Goal: Transaction & Acquisition: Purchase product/service

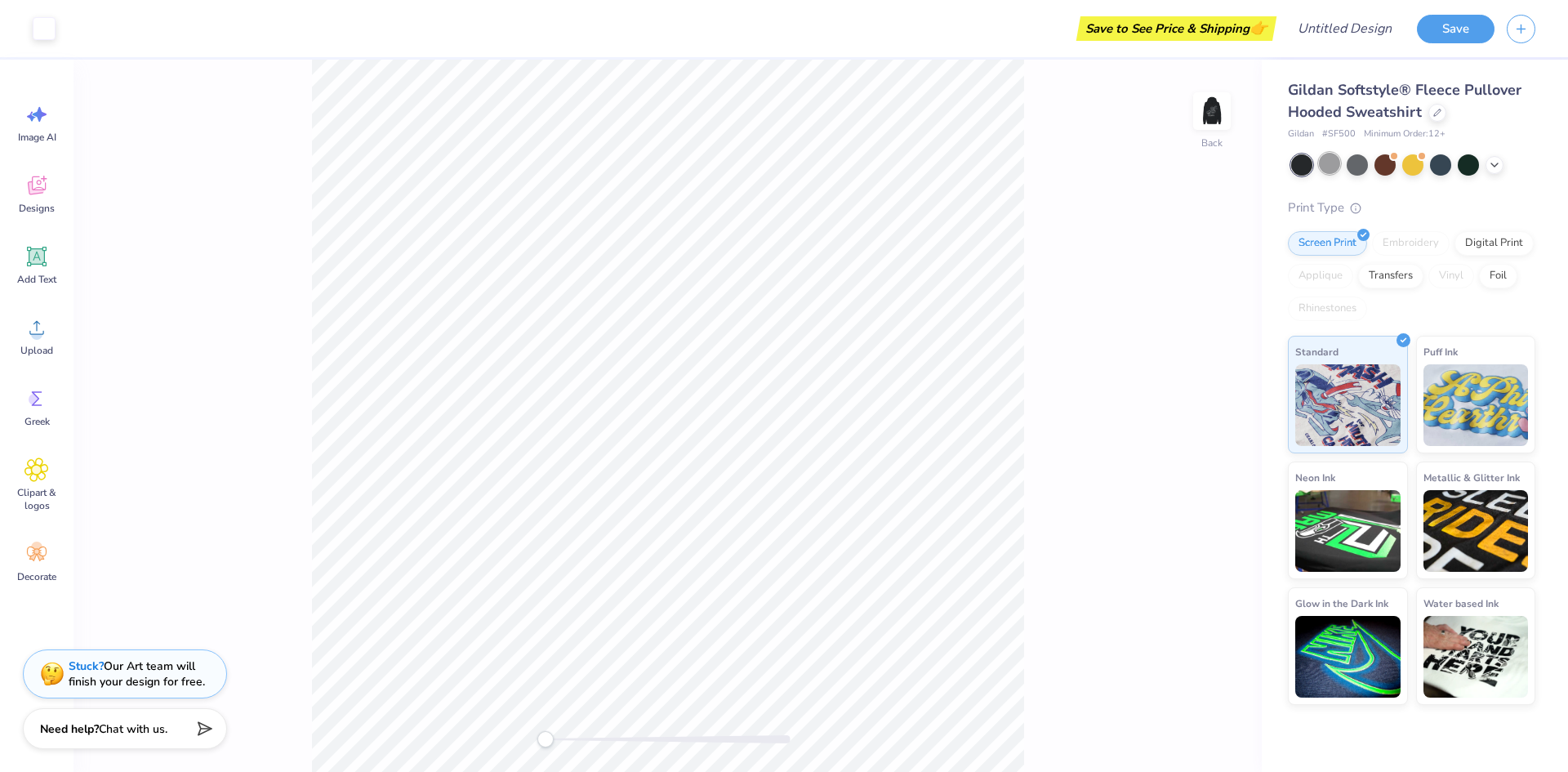
click at [1333, 168] on div at bounding box center [1329, 164] width 21 height 21
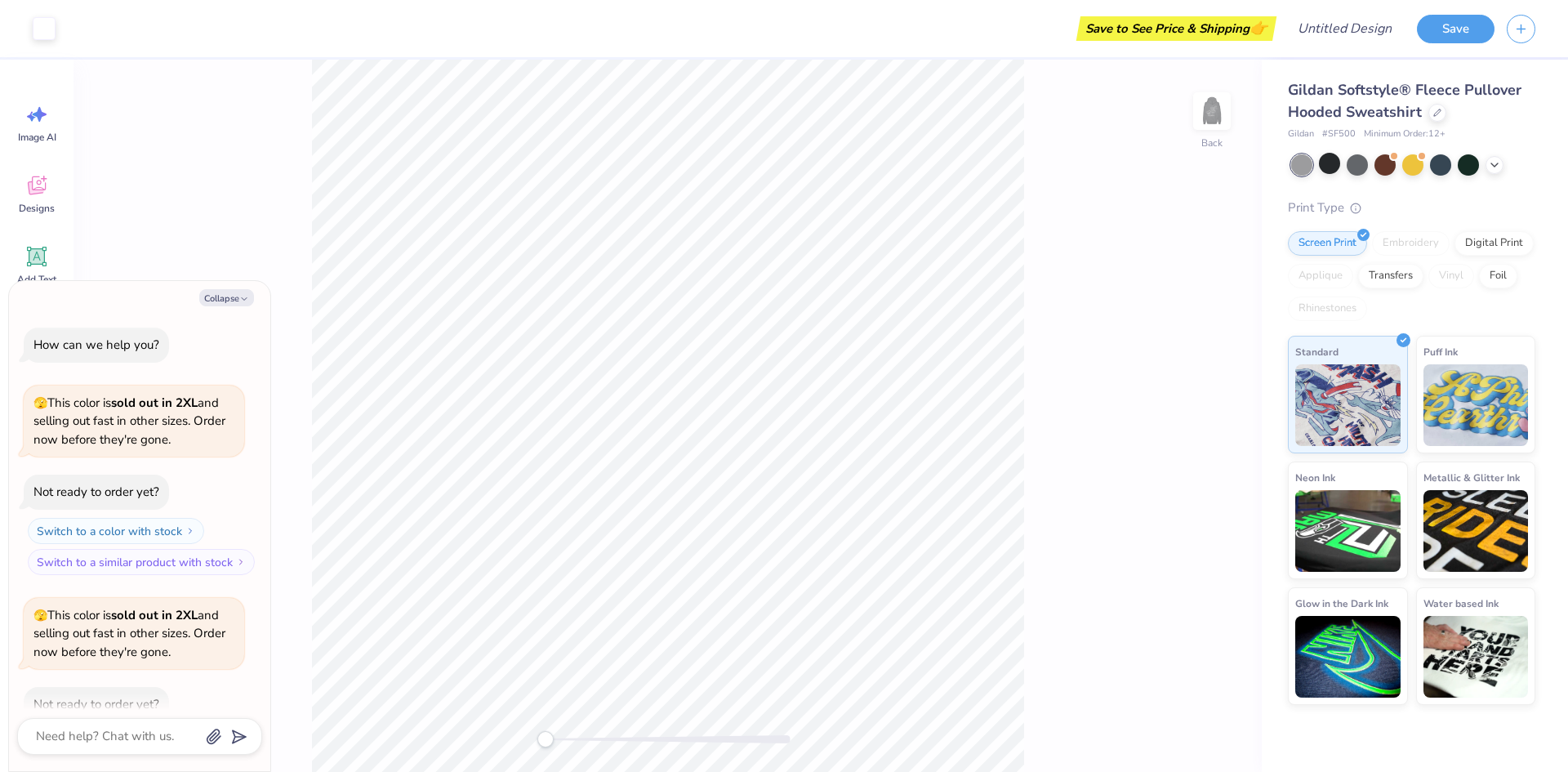
scroll to position [90, 0]
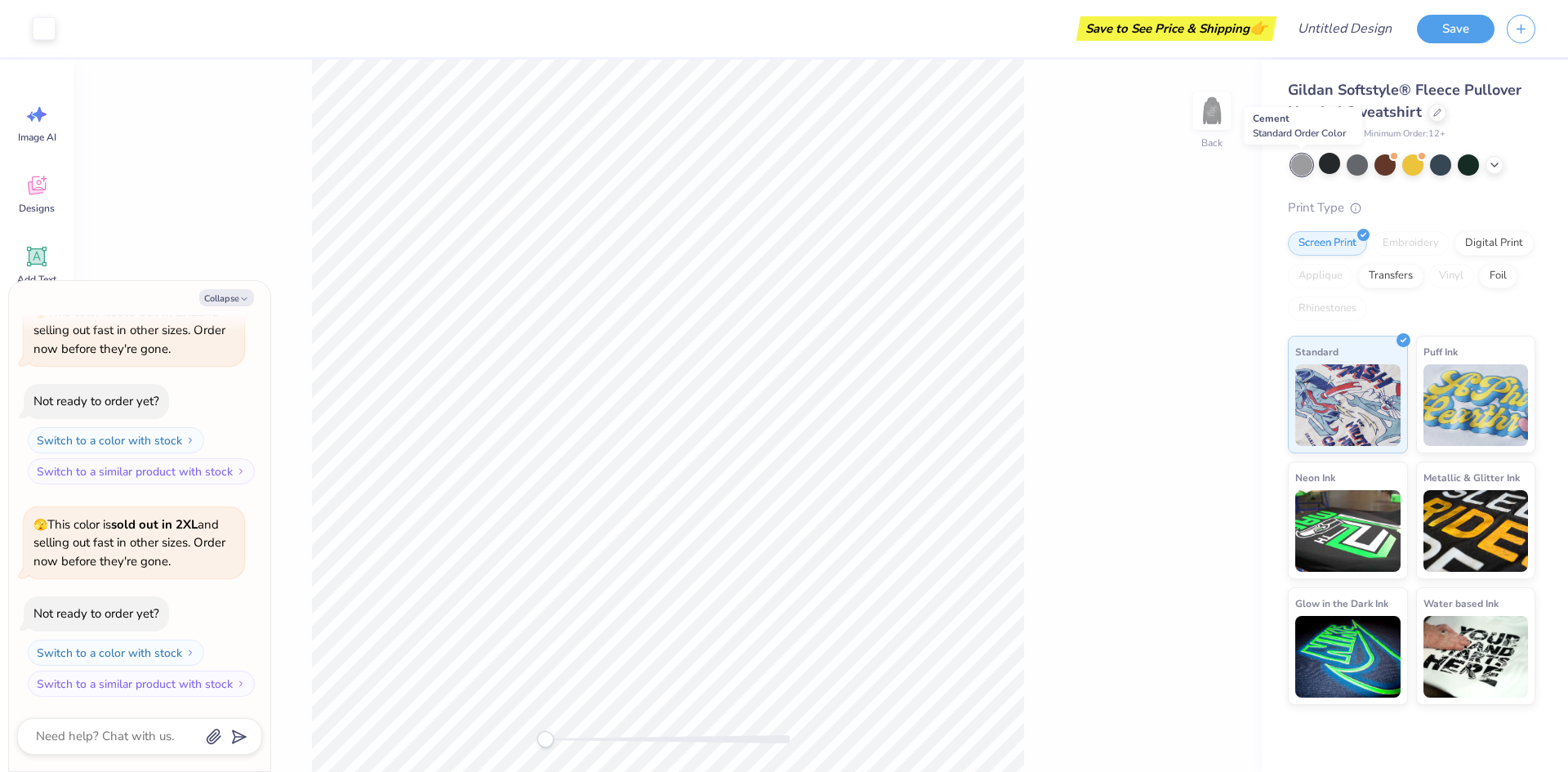
click at [1301, 163] on div at bounding box center [1302, 165] width 21 height 21
click at [1498, 162] on polyline at bounding box center [1494, 164] width 6 height 4
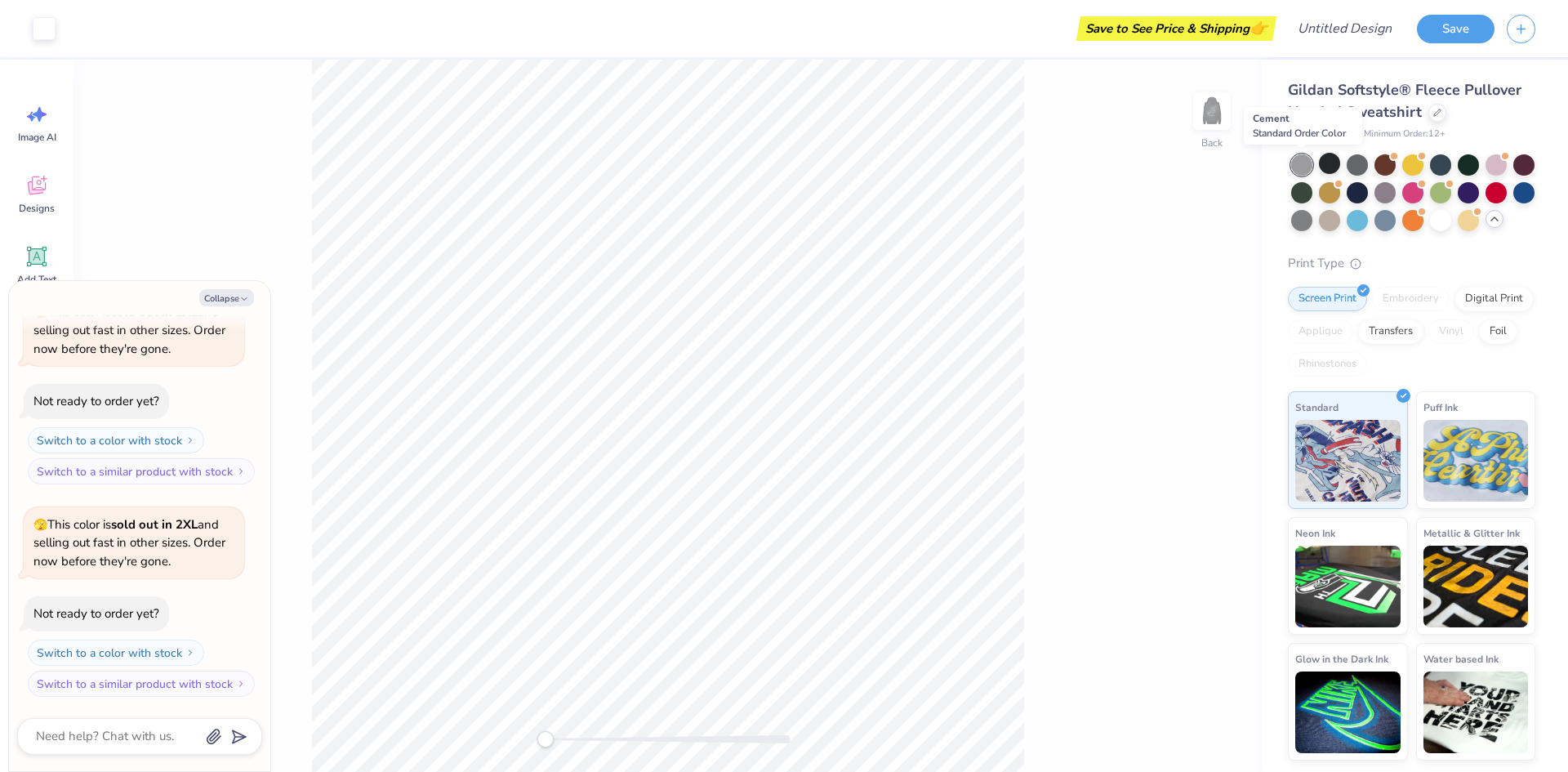
click at [1296, 164] on div at bounding box center [1302, 165] width 21 height 21
click at [35, 191] on icon at bounding box center [36, 187] width 16 height 13
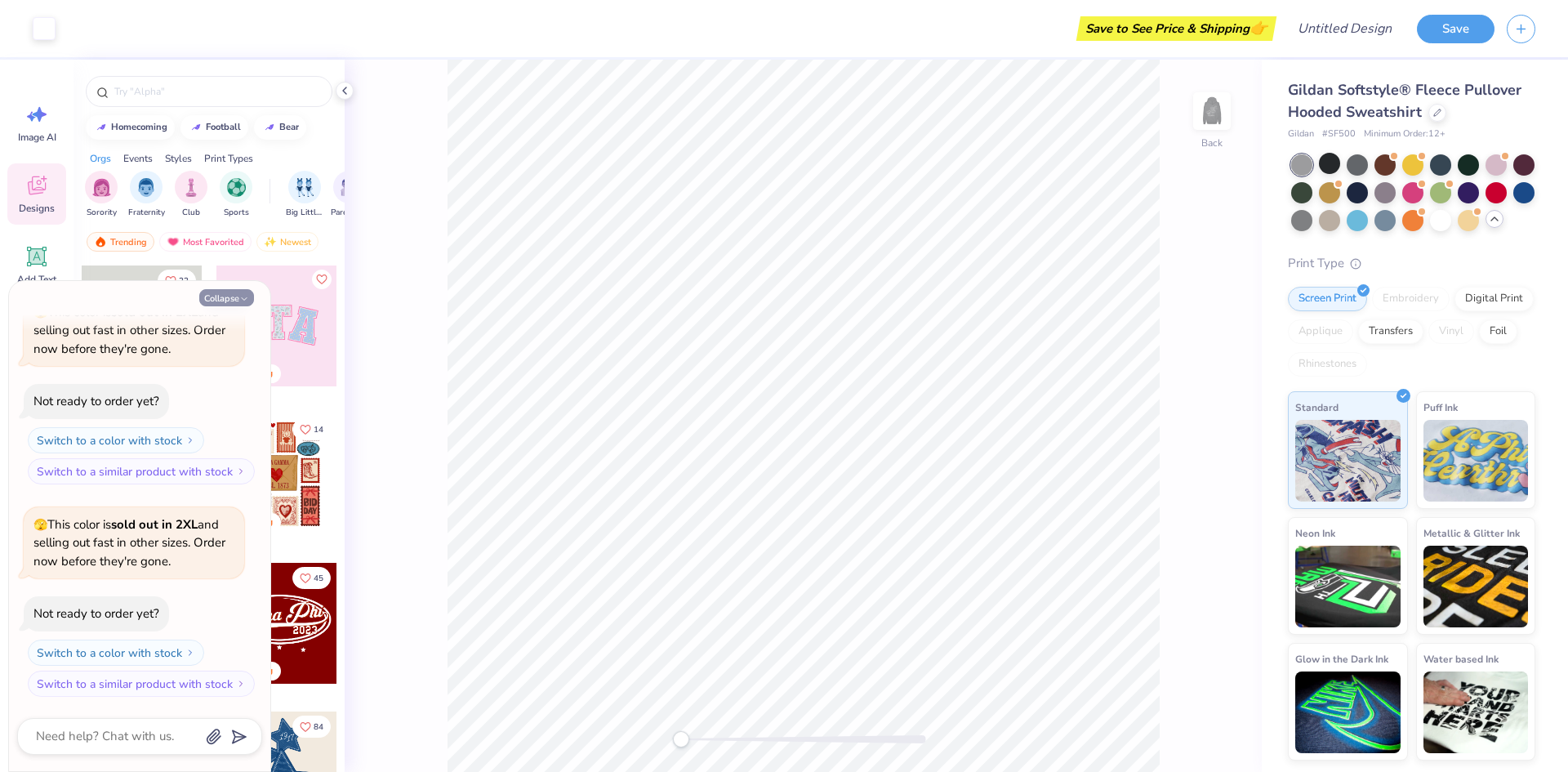
click at [230, 296] on button "Collapse" at bounding box center [226, 297] width 55 height 17
type textarea "x"
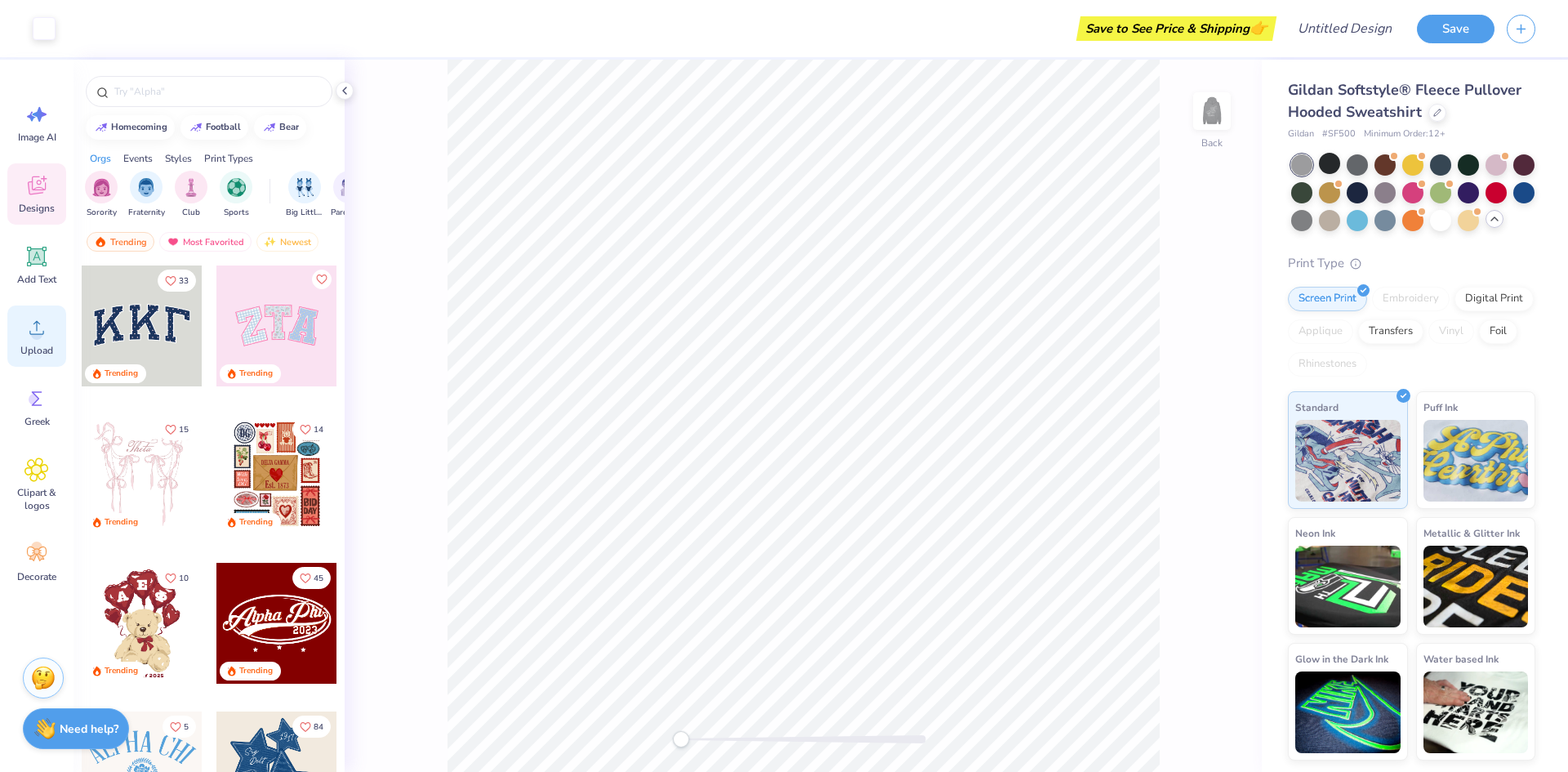
click at [30, 340] on div "Upload" at bounding box center [36, 335] width 58 height 61
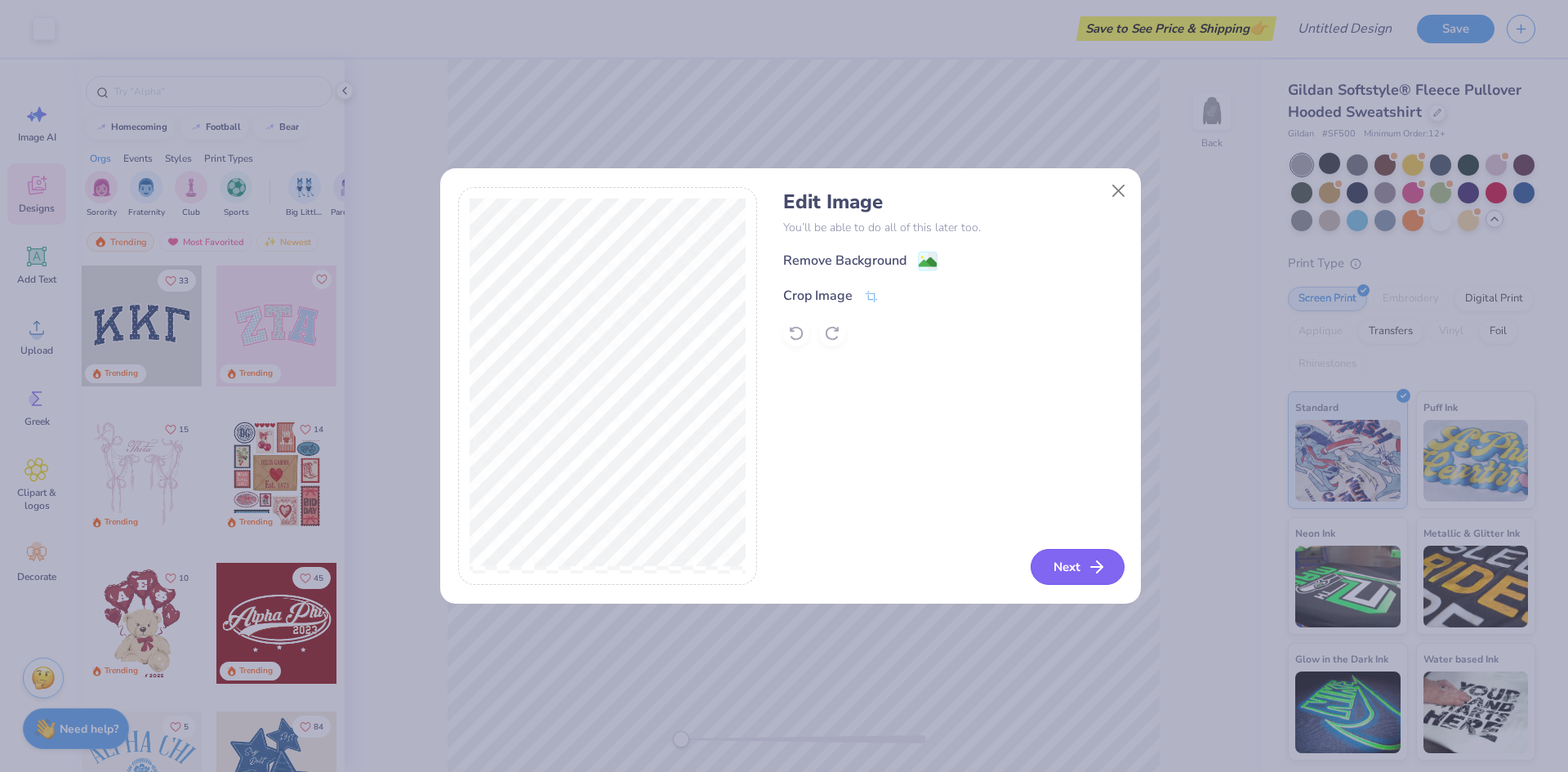
click at [1074, 577] on button "Next" at bounding box center [1077, 567] width 94 height 36
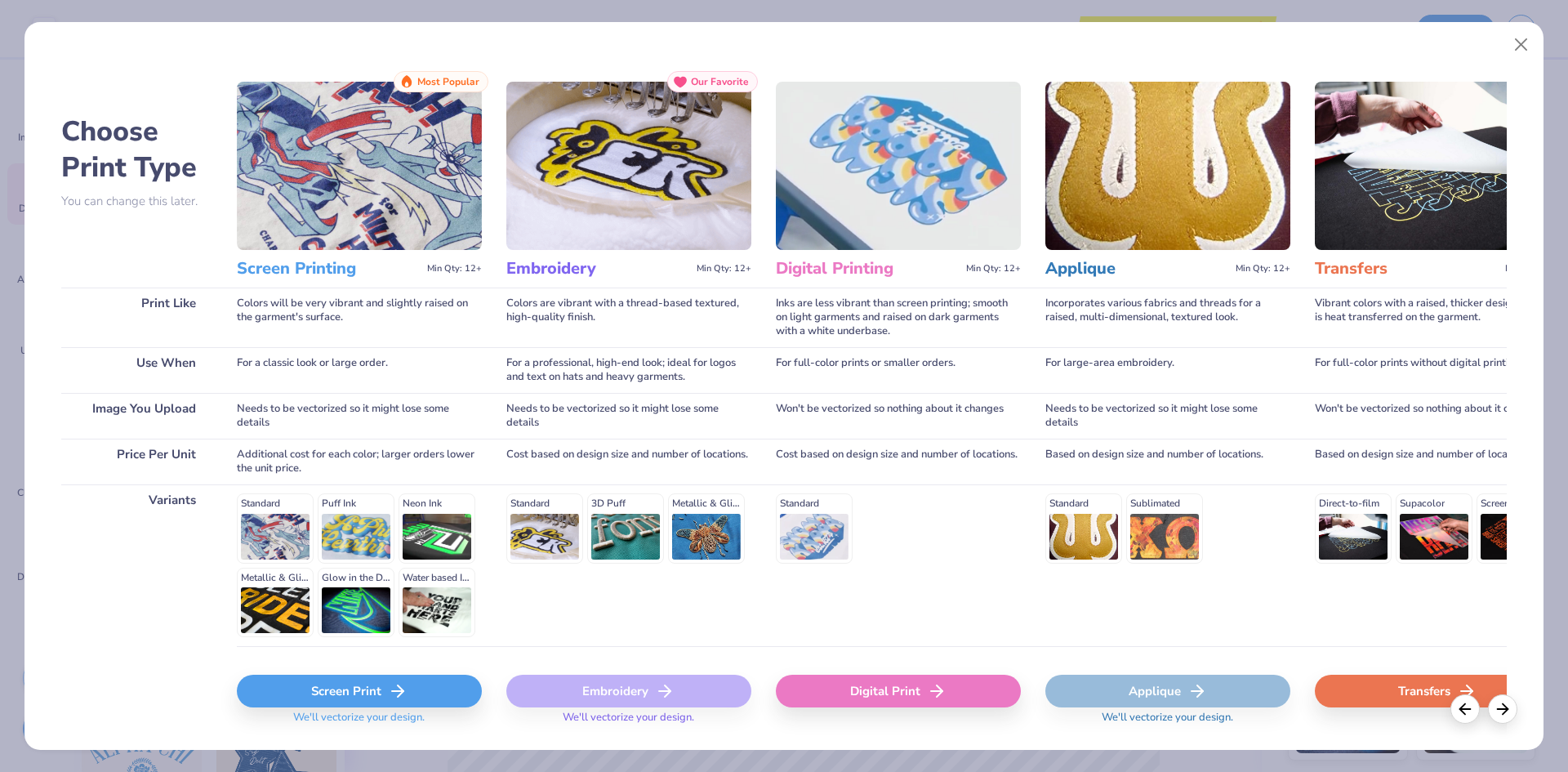
click at [348, 703] on div "Screen Print" at bounding box center [359, 691] width 245 height 33
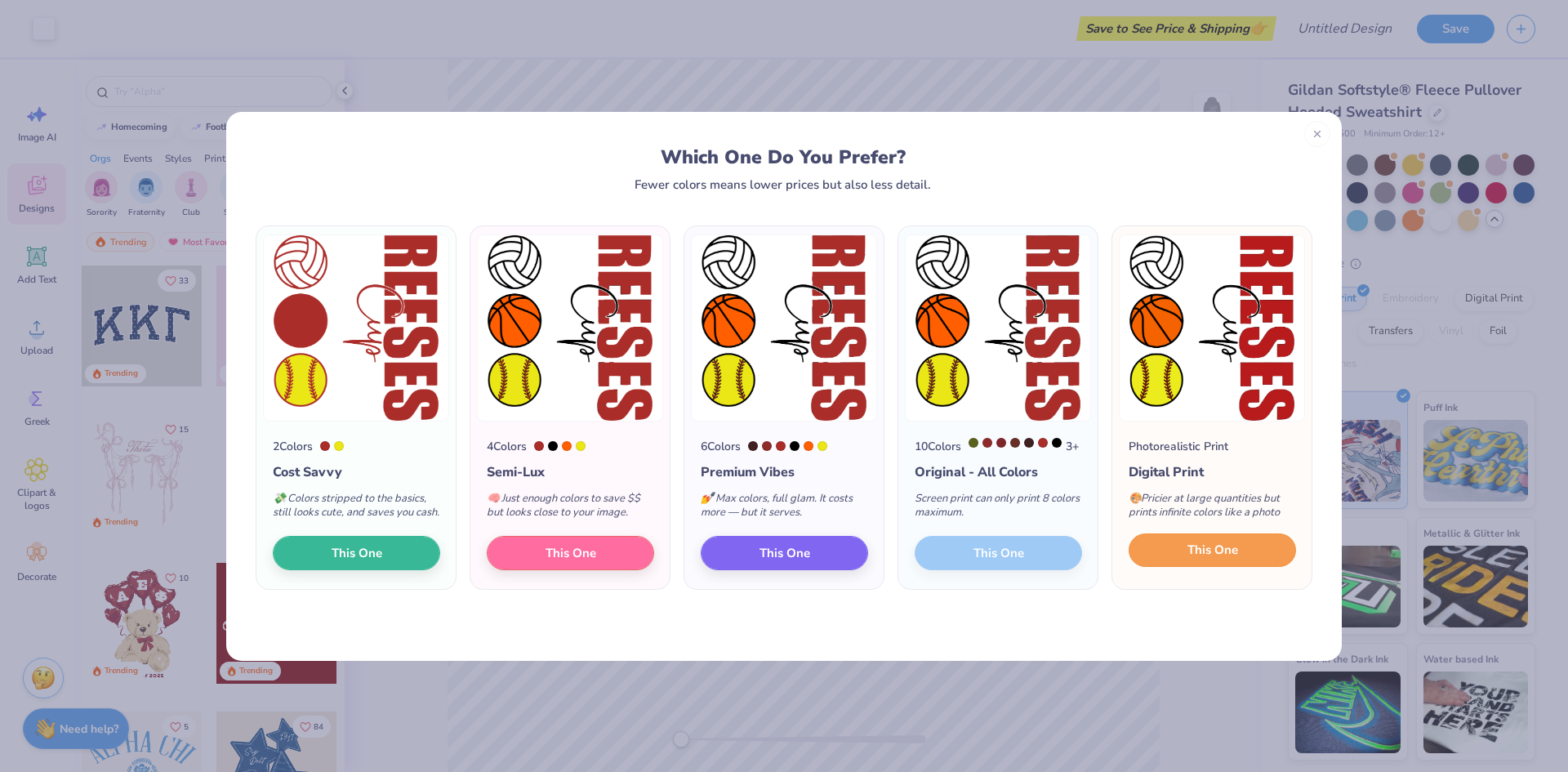
click at [1228, 560] on span "This One" at bounding box center [1212, 549] width 50 height 19
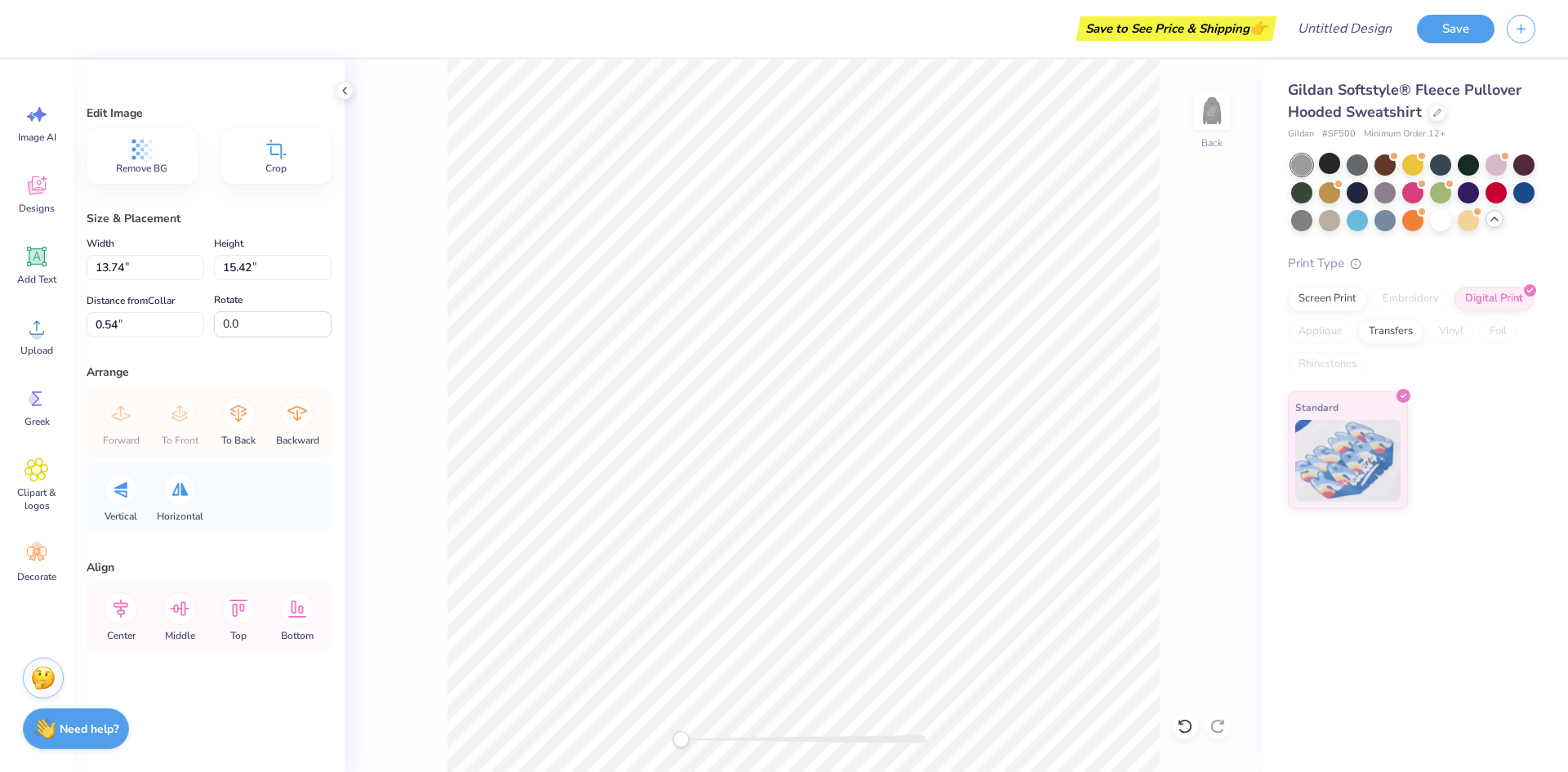
click at [1175, 242] on div "Back" at bounding box center [803, 415] width 917 height 712
click at [1221, 118] on img at bounding box center [1212, 111] width 65 height 65
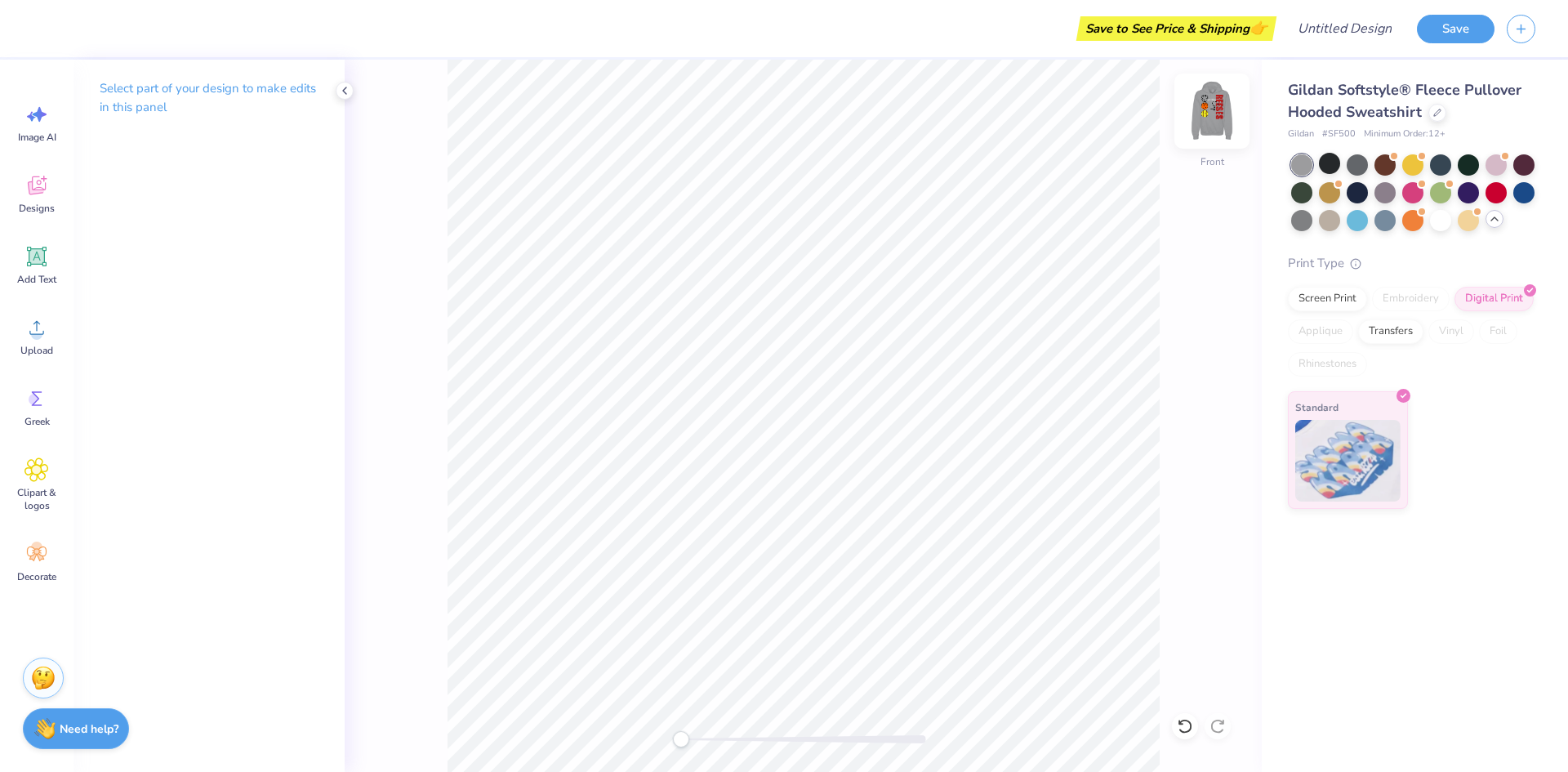
click at [1212, 128] on img at bounding box center [1212, 111] width 65 height 65
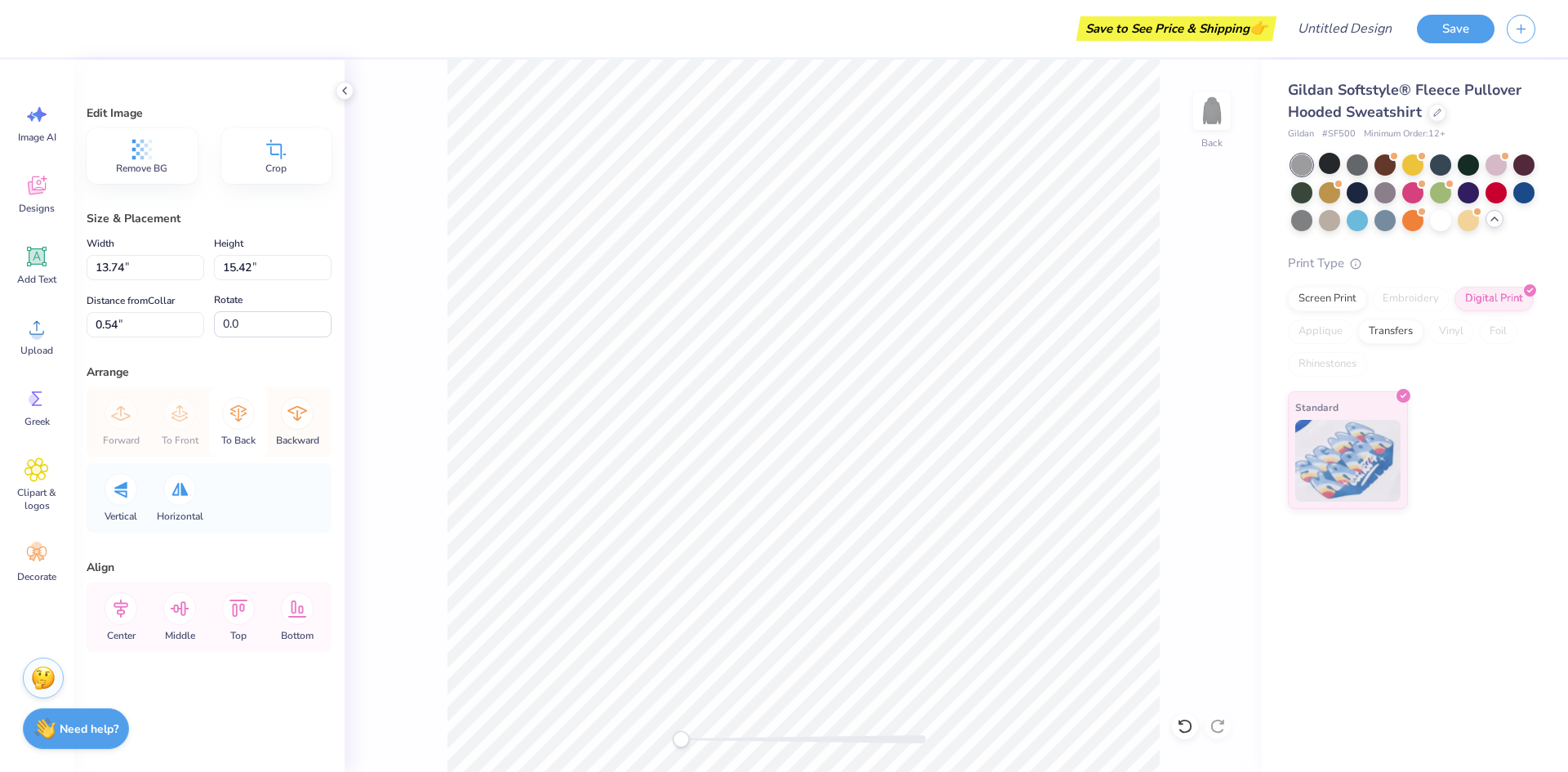
click at [238, 427] on icon at bounding box center [238, 413] width 33 height 33
type input "12.37"
type input "13.88"
type input "2.08"
click at [31, 334] on icon at bounding box center [36, 328] width 15 height 14
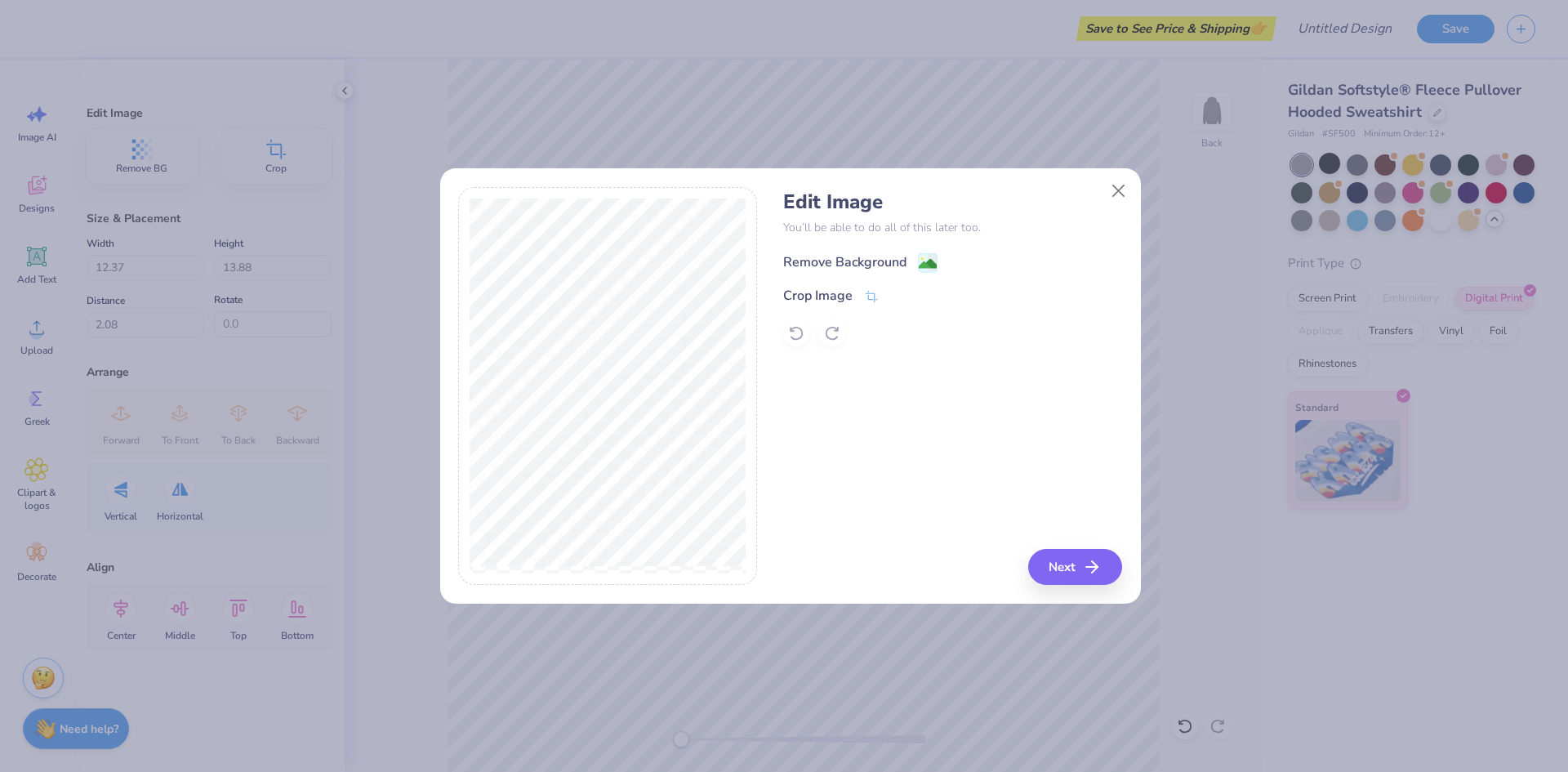
click at [858, 264] on div "Remove Background" at bounding box center [845, 262] width 123 height 19
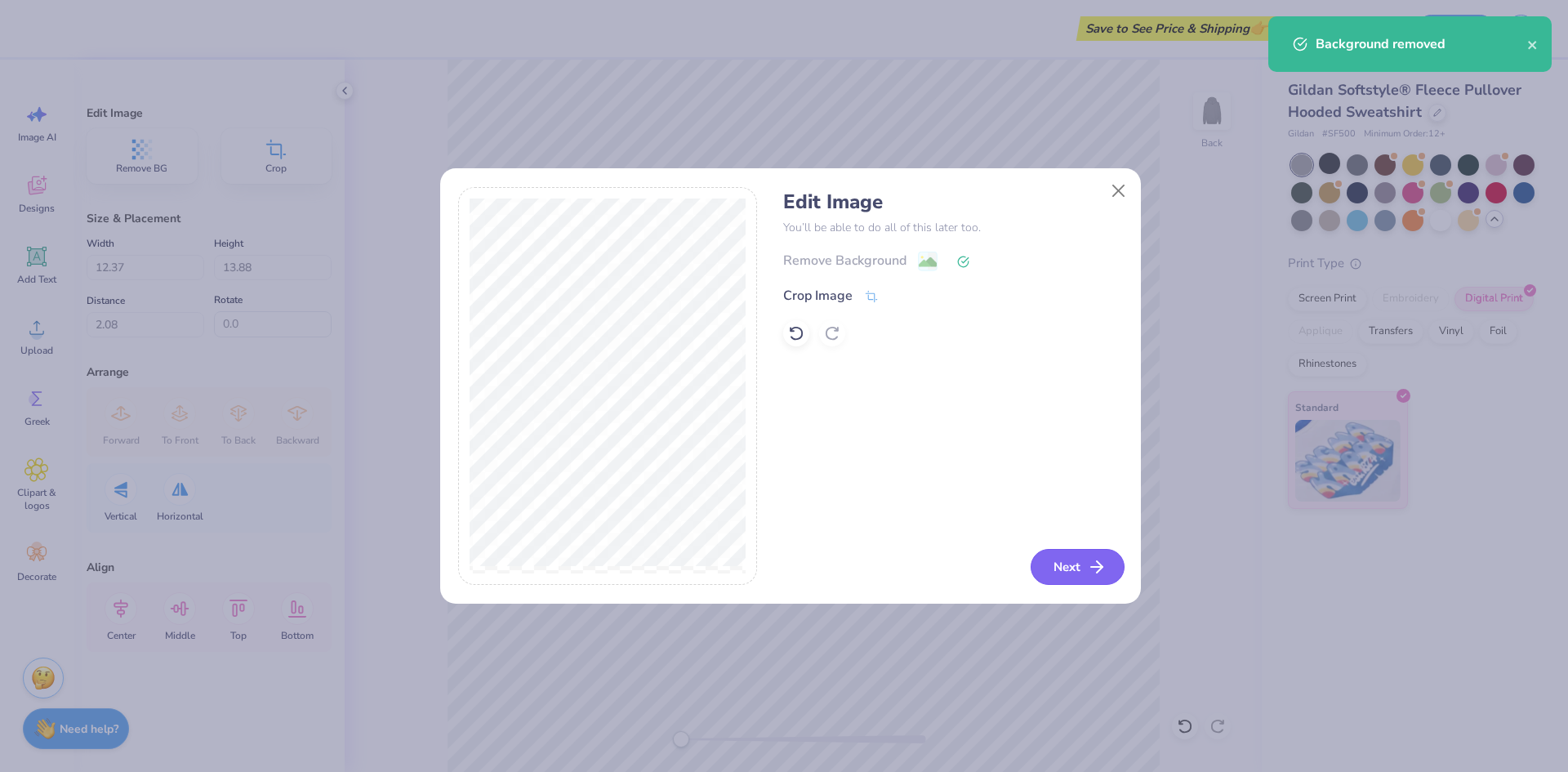
click at [1081, 570] on button "Next" at bounding box center [1077, 567] width 94 height 36
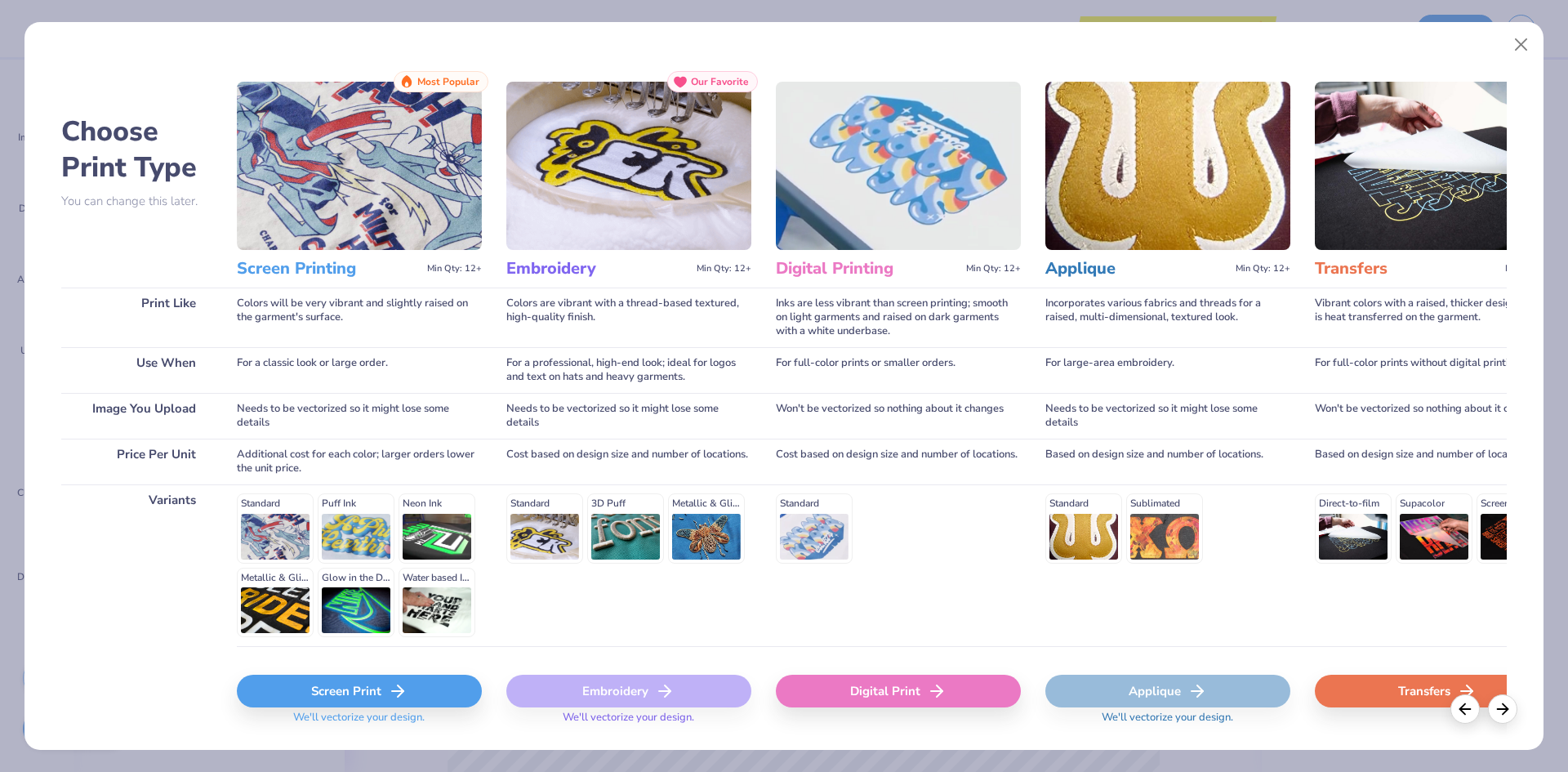
click at [412, 693] on div "Screen Print" at bounding box center [359, 691] width 245 height 33
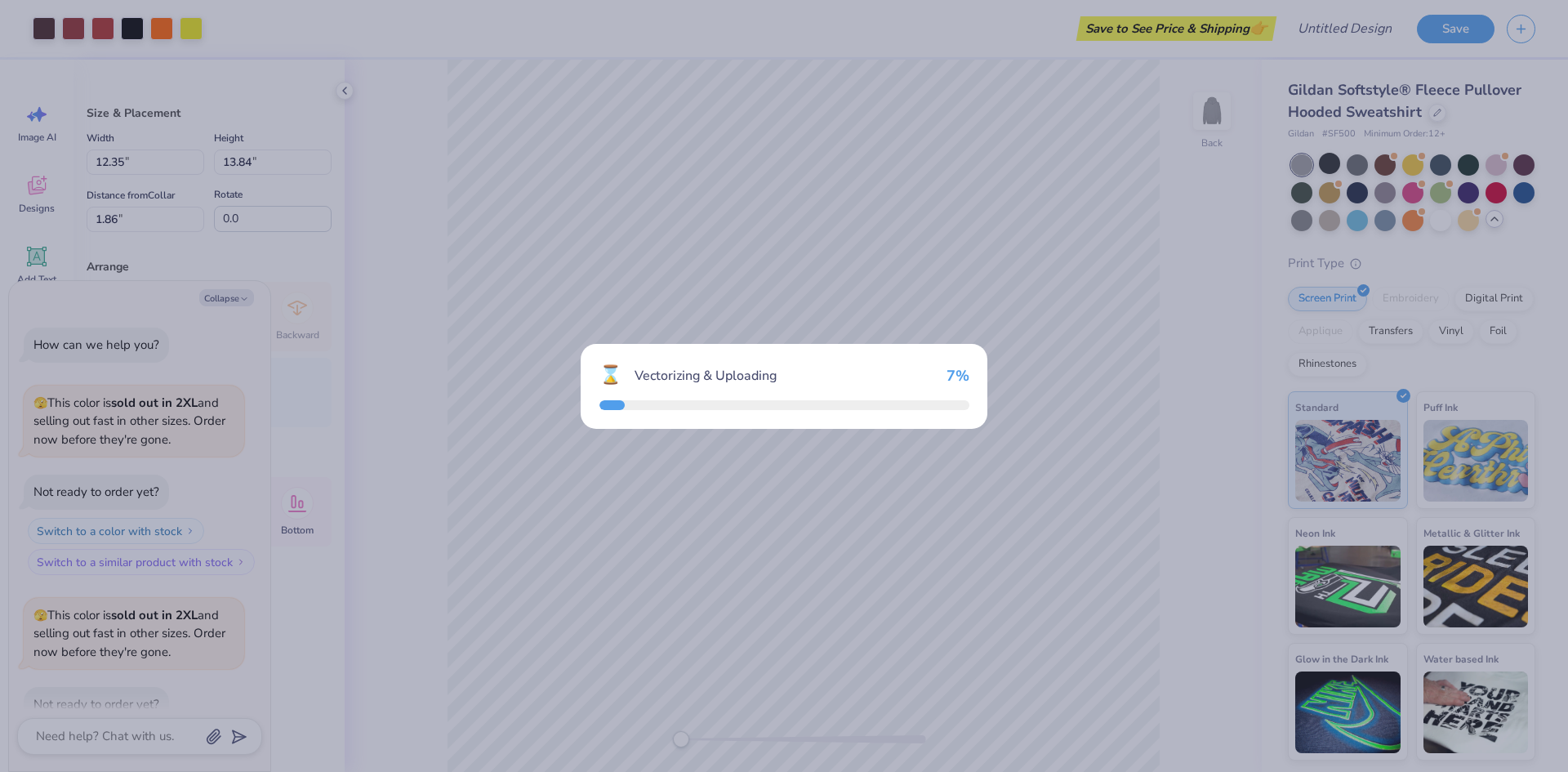
scroll to position [651, 0]
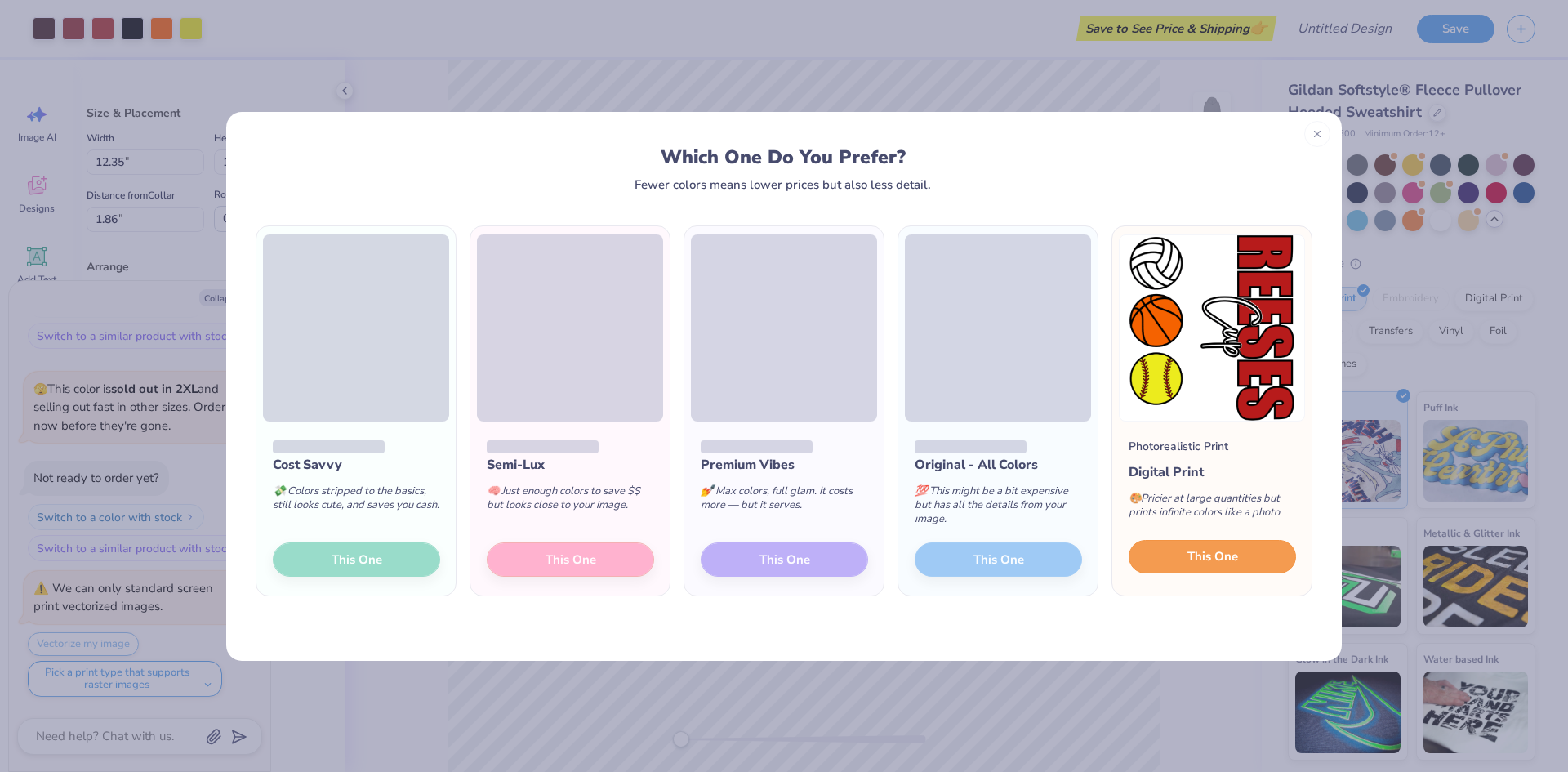
click at [1197, 571] on button "This One" at bounding box center [1212, 556] width 167 height 34
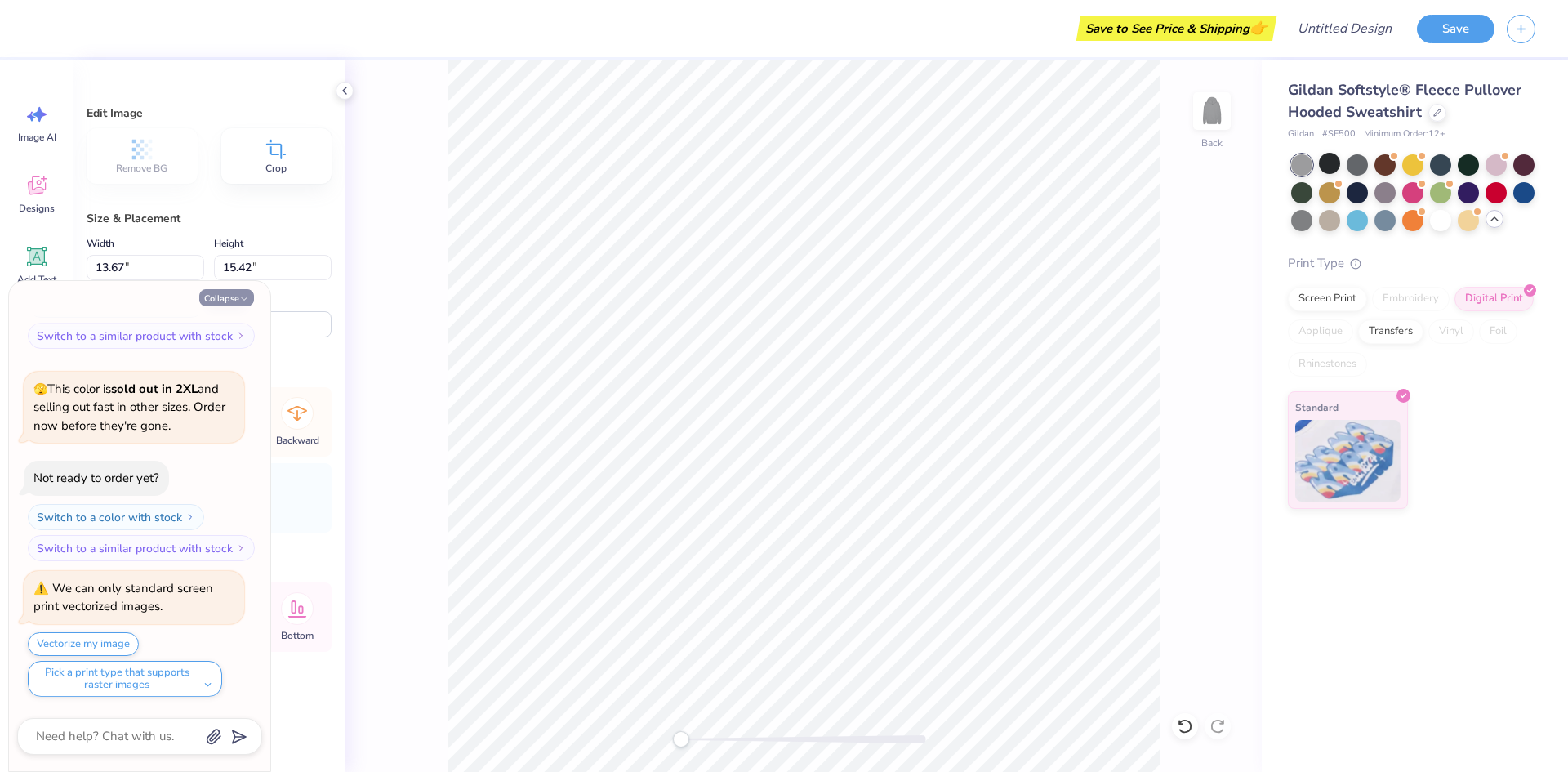
click at [217, 299] on button "Collapse" at bounding box center [226, 297] width 55 height 17
type textarea "x"
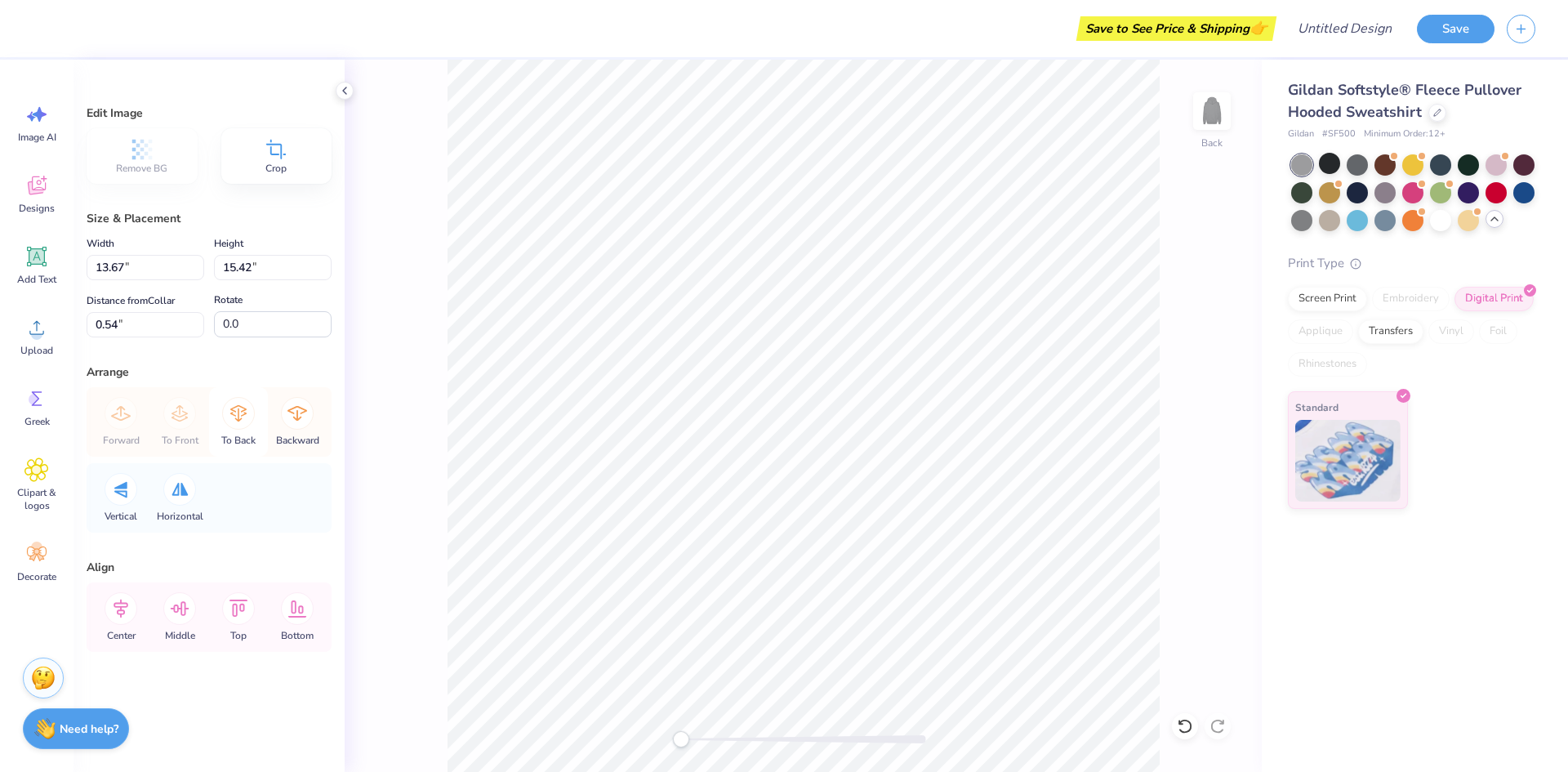
click at [236, 423] on icon at bounding box center [238, 413] width 33 height 33
type input "11.19"
type input "12.61"
type input "3.34"
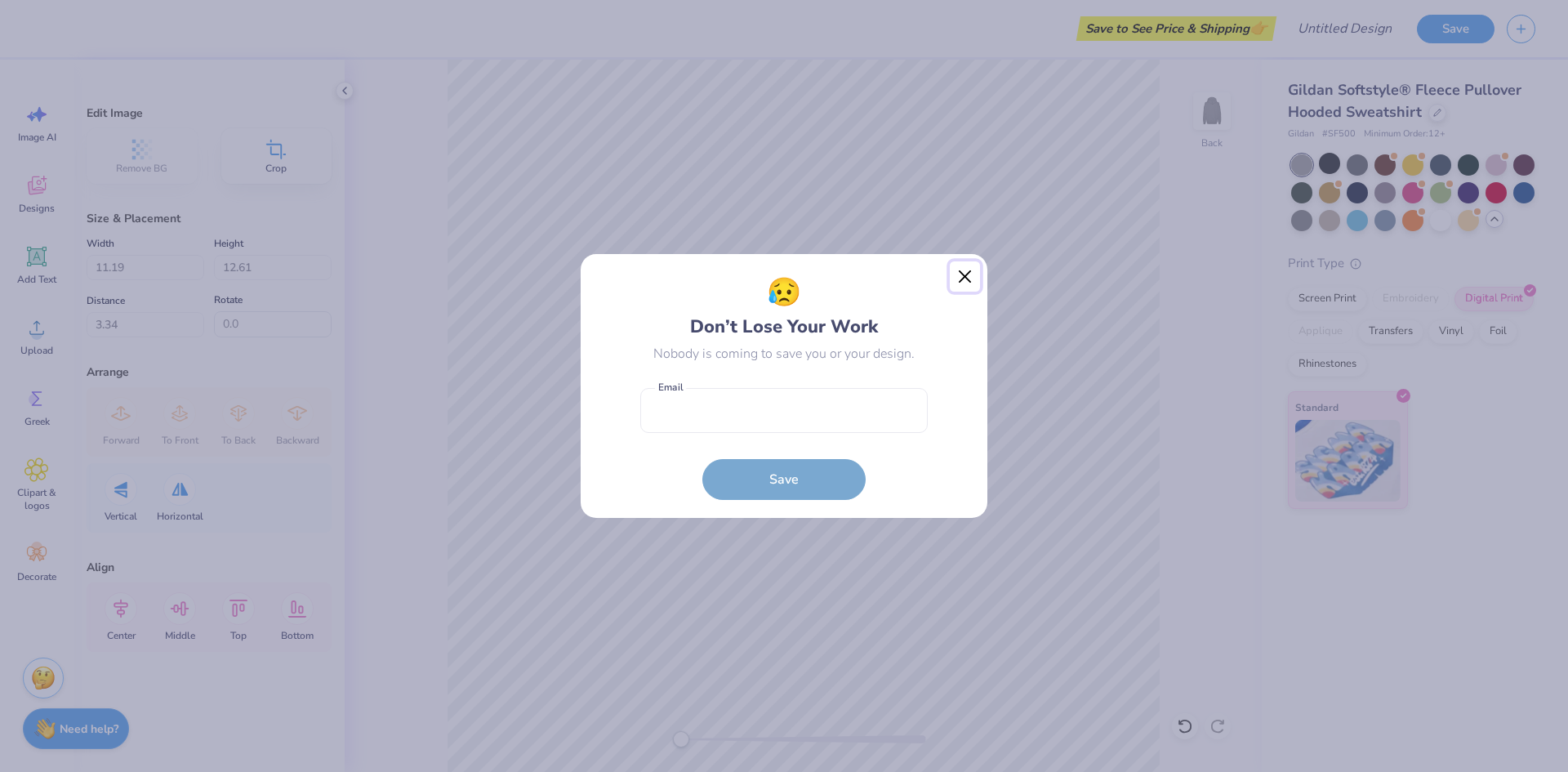
click at [960, 280] on button "Close" at bounding box center [965, 276] width 31 height 31
